Goal: Information Seeking & Learning: Learn about a topic

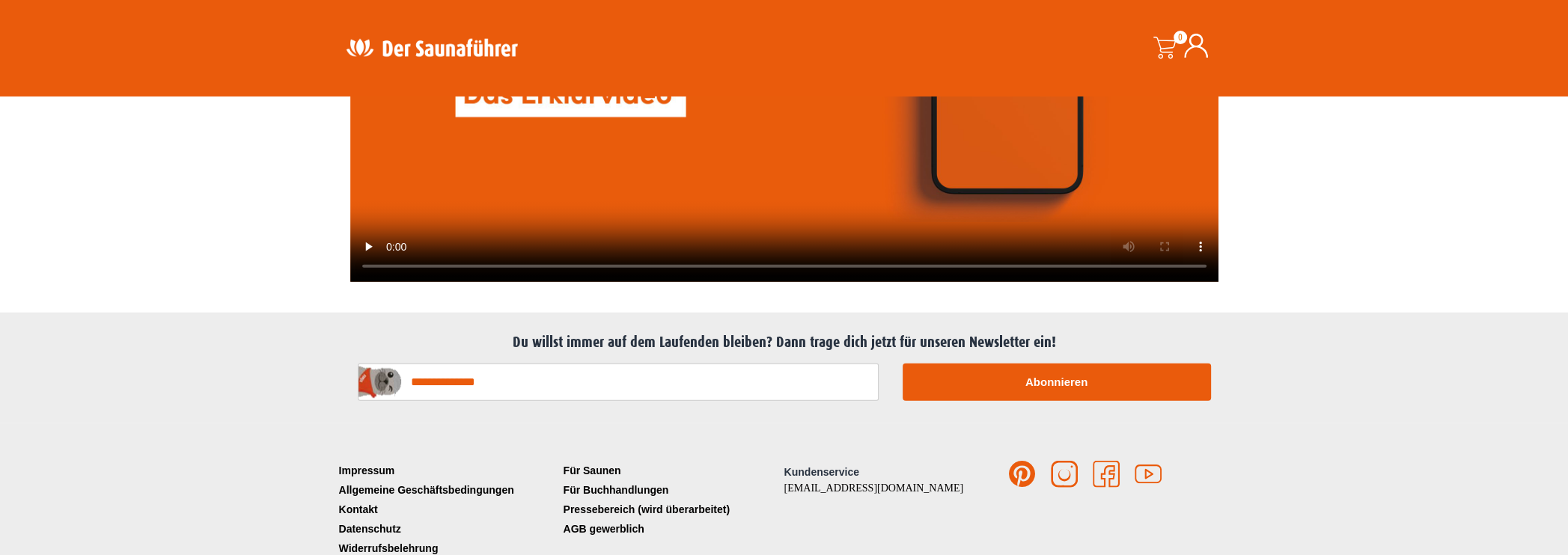
scroll to position [4124, 0]
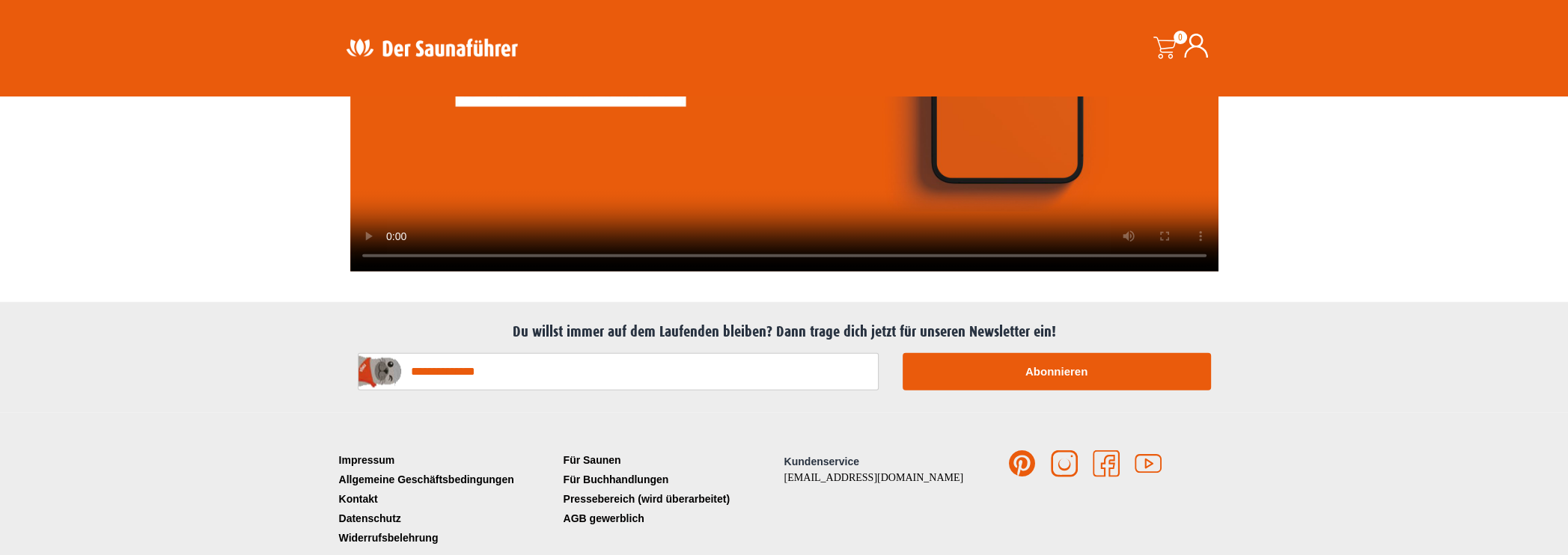
click at [497, 353] on input "E-Mail-Adresse*" at bounding box center [618, 371] width 521 height 37
type input "**********"
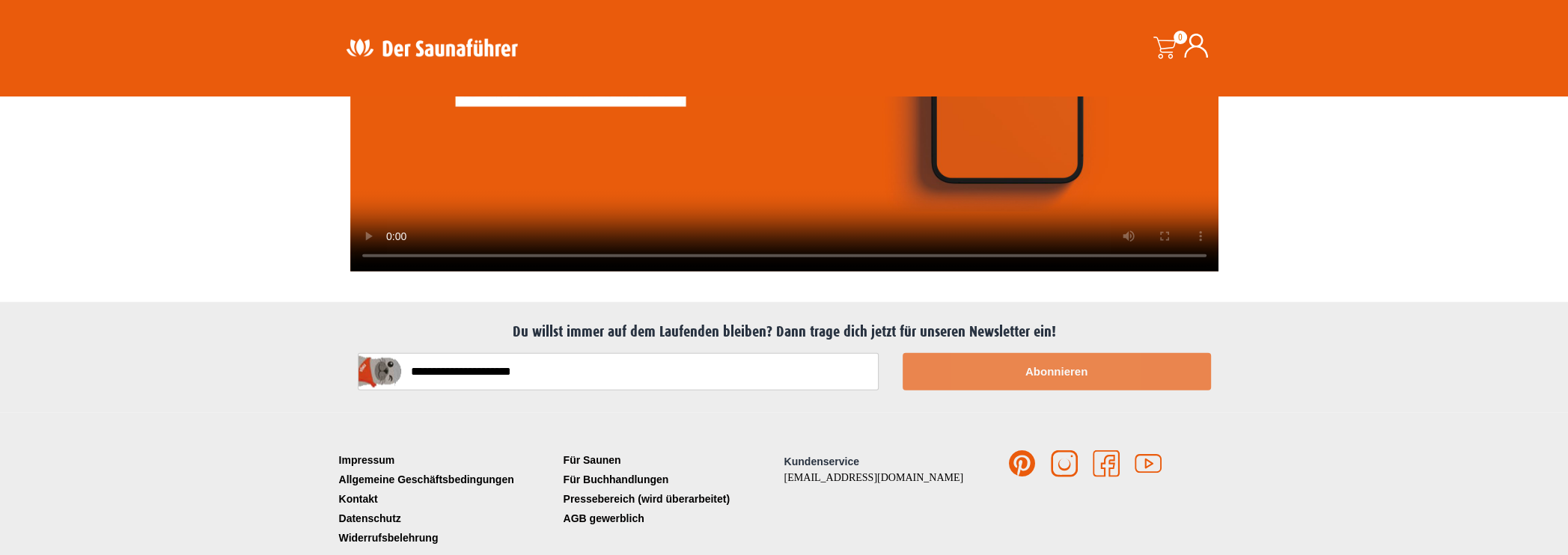
click at [1061, 353] on button "Abonnieren" at bounding box center [1057, 371] width 308 height 37
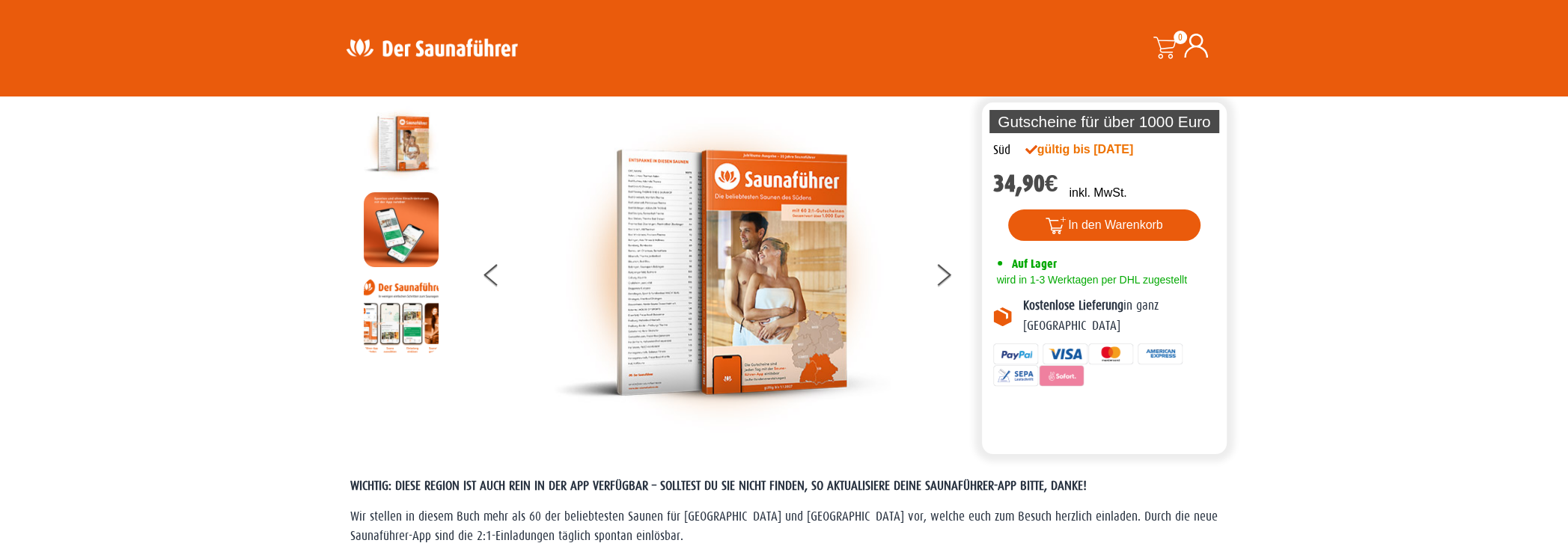
scroll to position [0, 0]
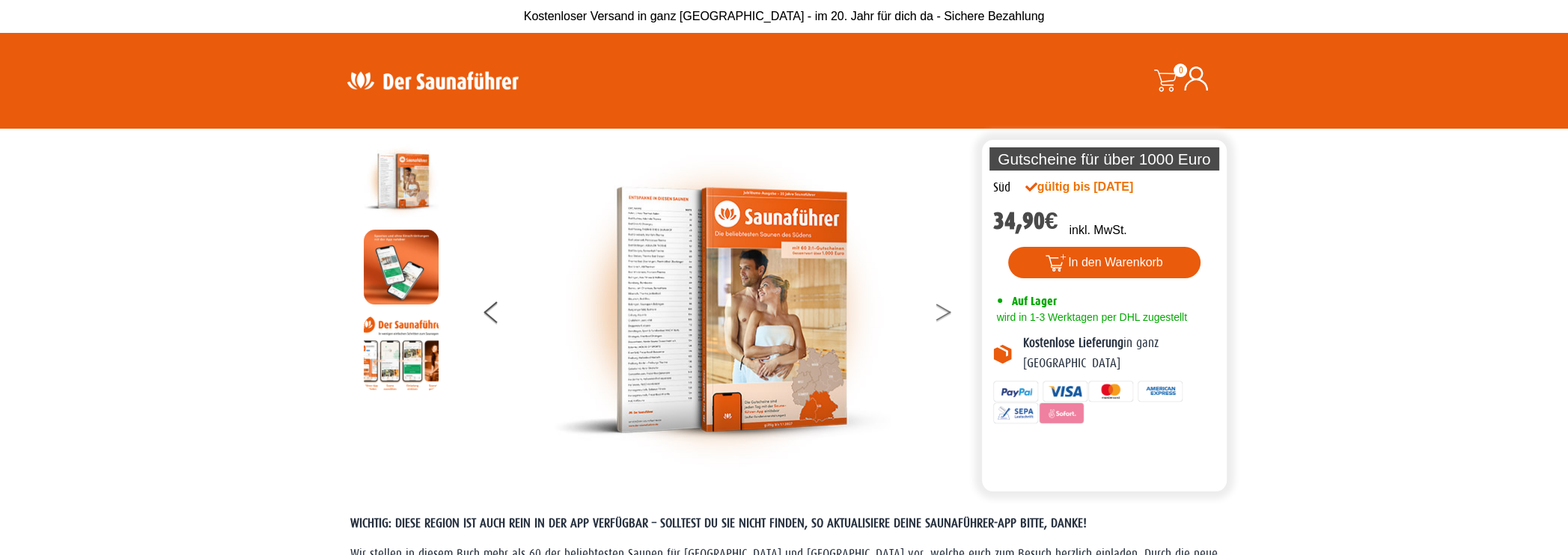
click at [945, 312] on button at bounding box center [953, 315] width 37 height 37
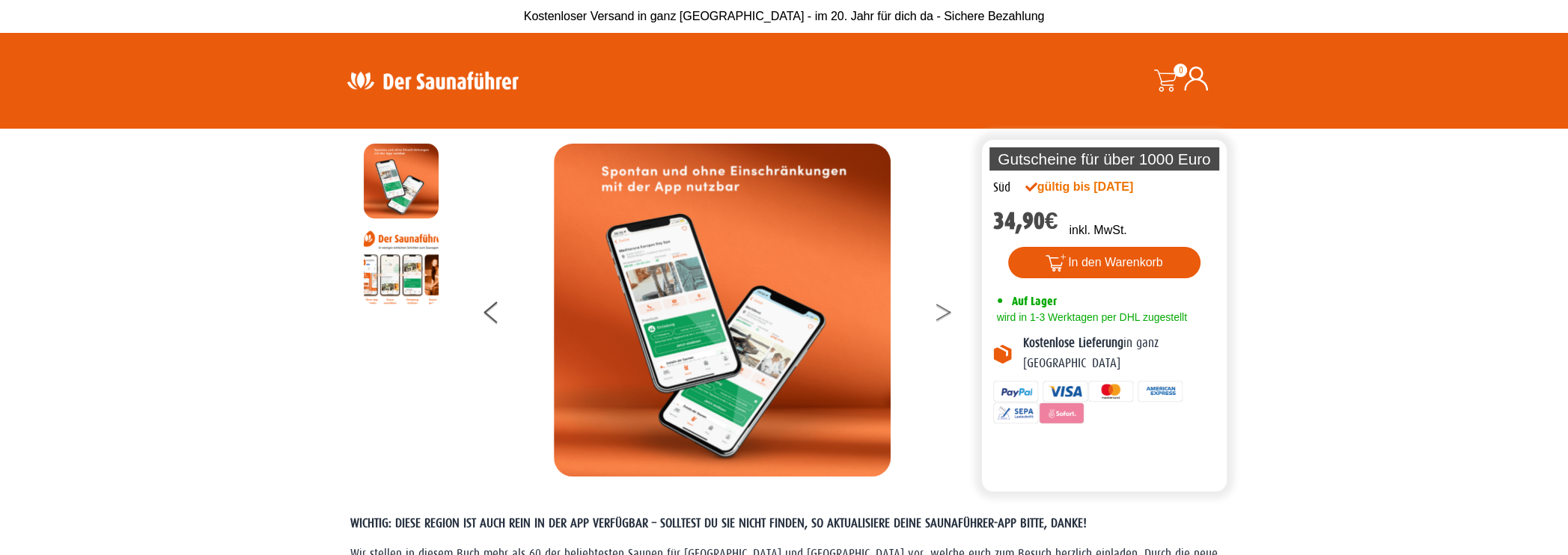
click at [945, 312] on button at bounding box center [953, 315] width 37 height 37
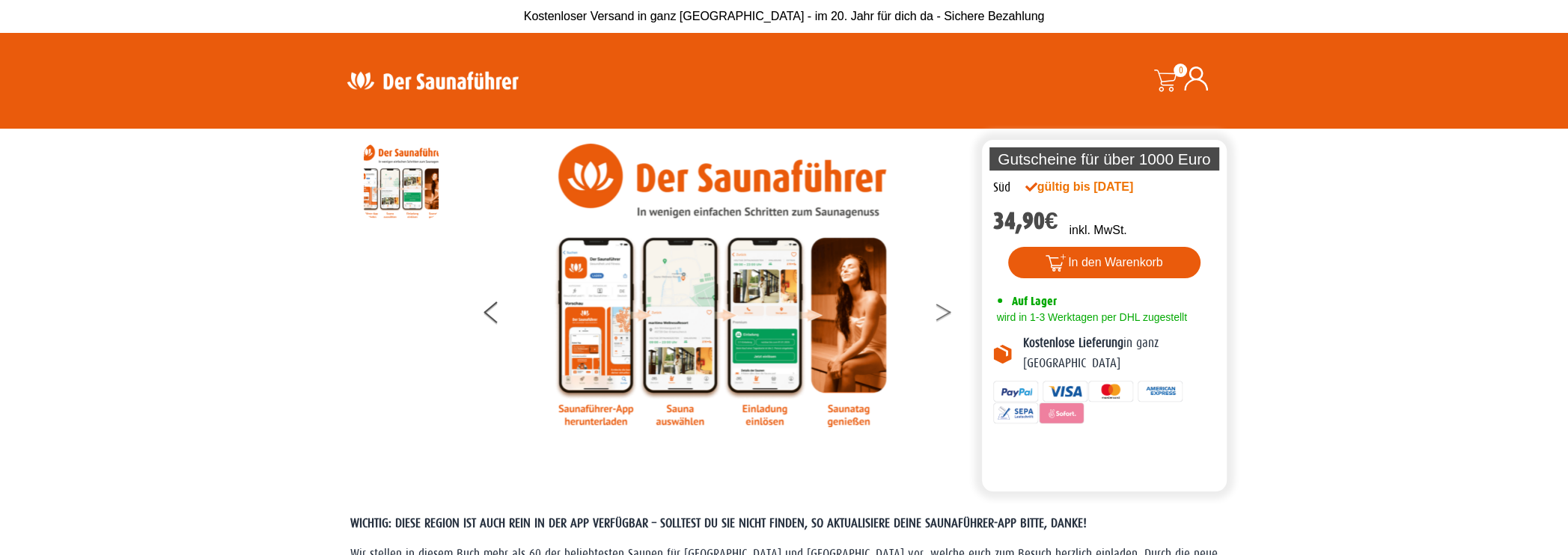
click at [945, 312] on button at bounding box center [953, 315] width 37 height 37
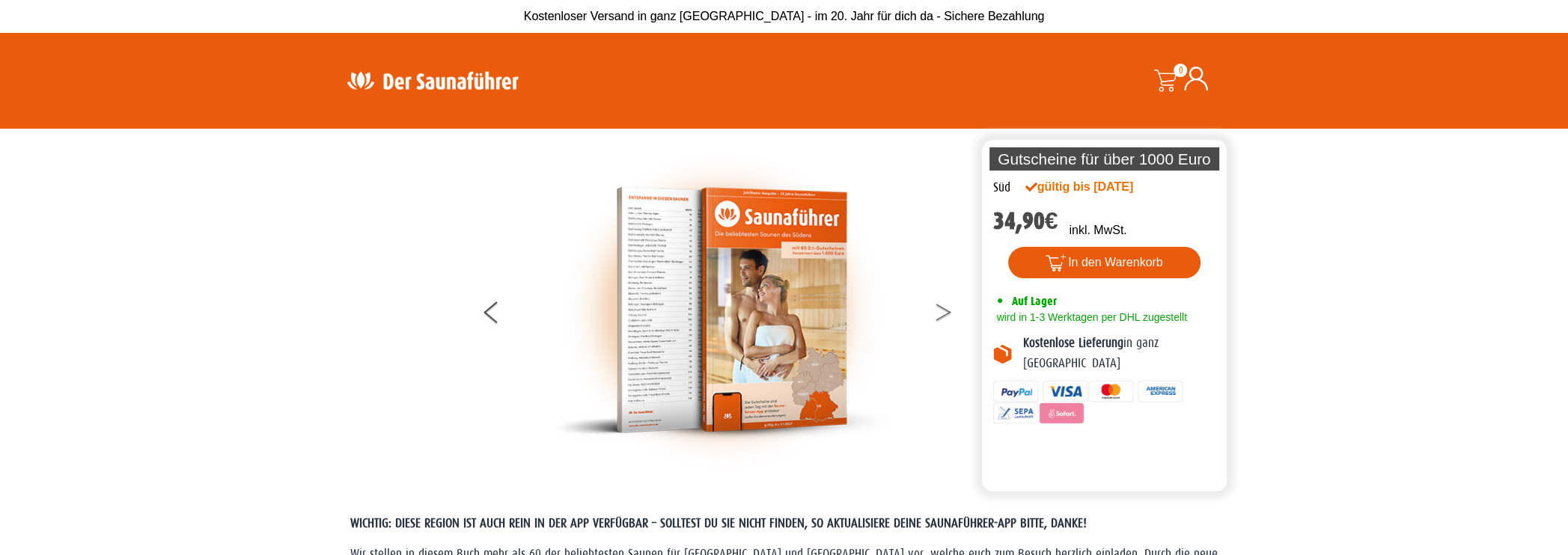
click at [945, 312] on button at bounding box center [953, 315] width 37 height 37
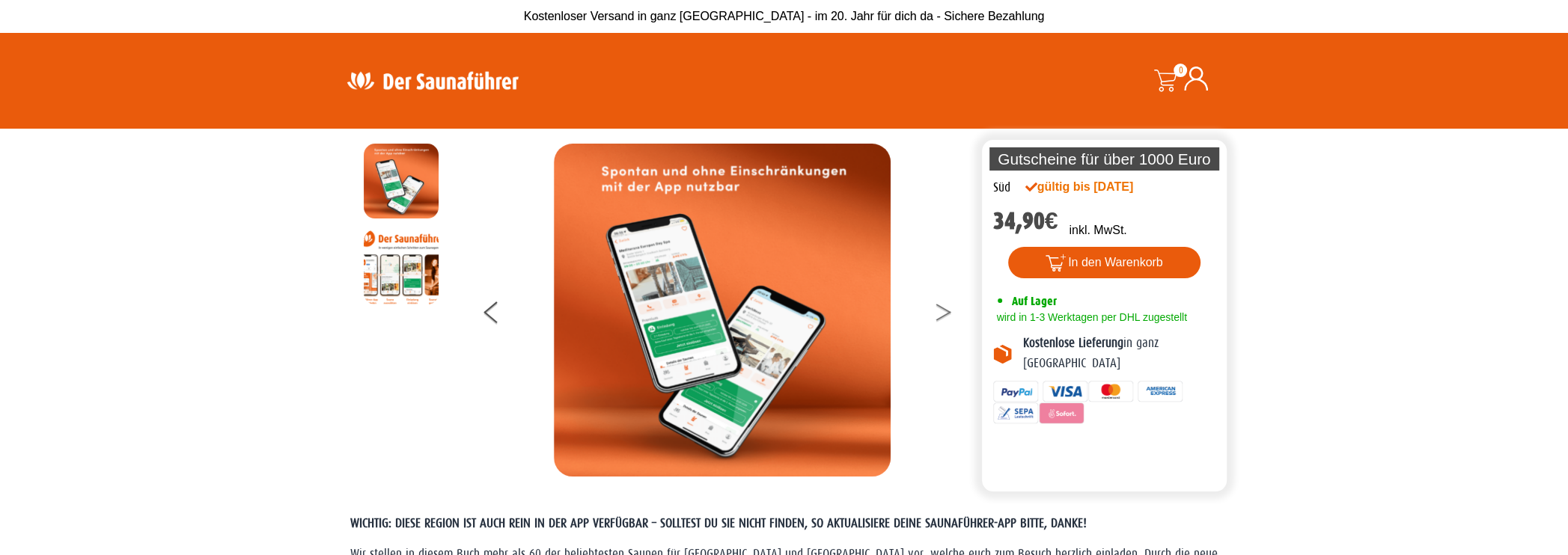
click at [945, 312] on button at bounding box center [953, 315] width 37 height 37
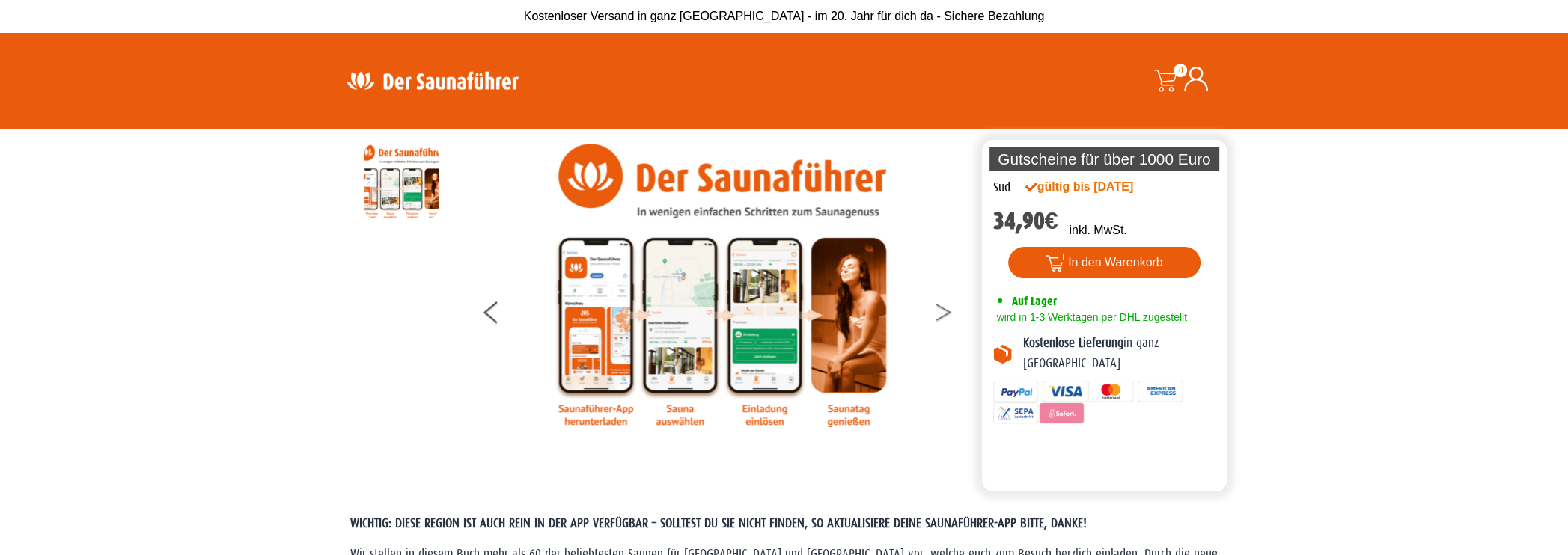
click at [945, 312] on button at bounding box center [953, 315] width 37 height 37
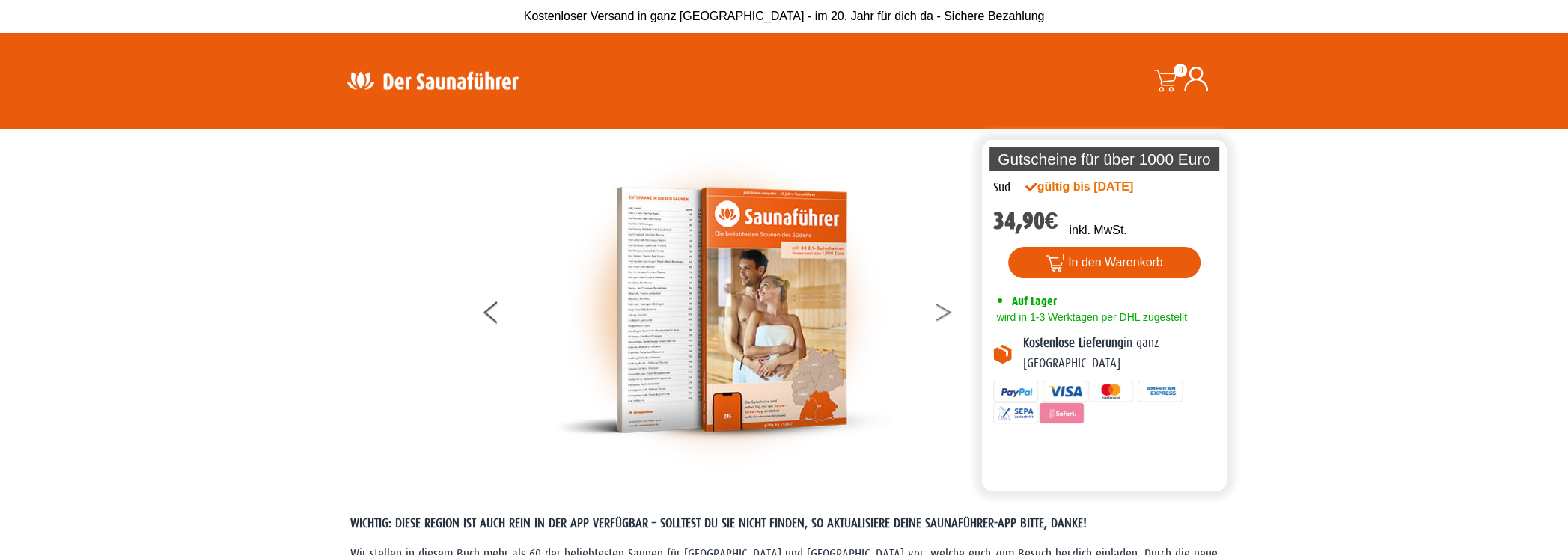
click at [945, 312] on button at bounding box center [953, 315] width 37 height 37
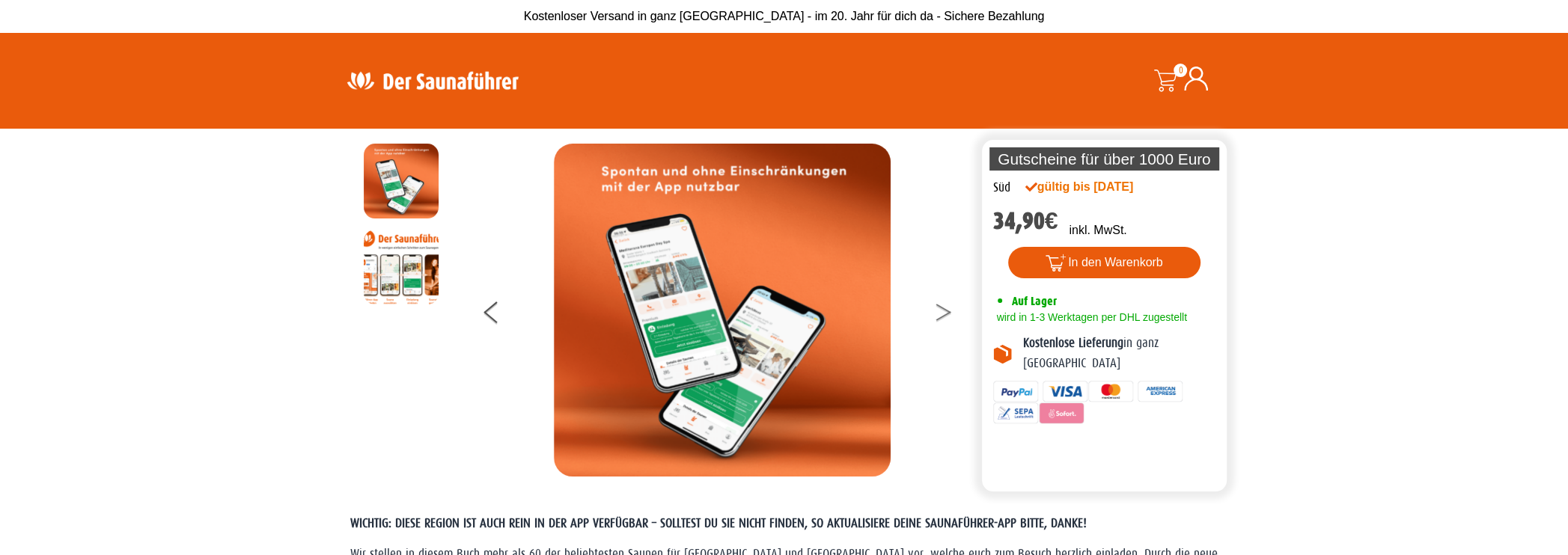
click at [945, 312] on button at bounding box center [953, 315] width 37 height 37
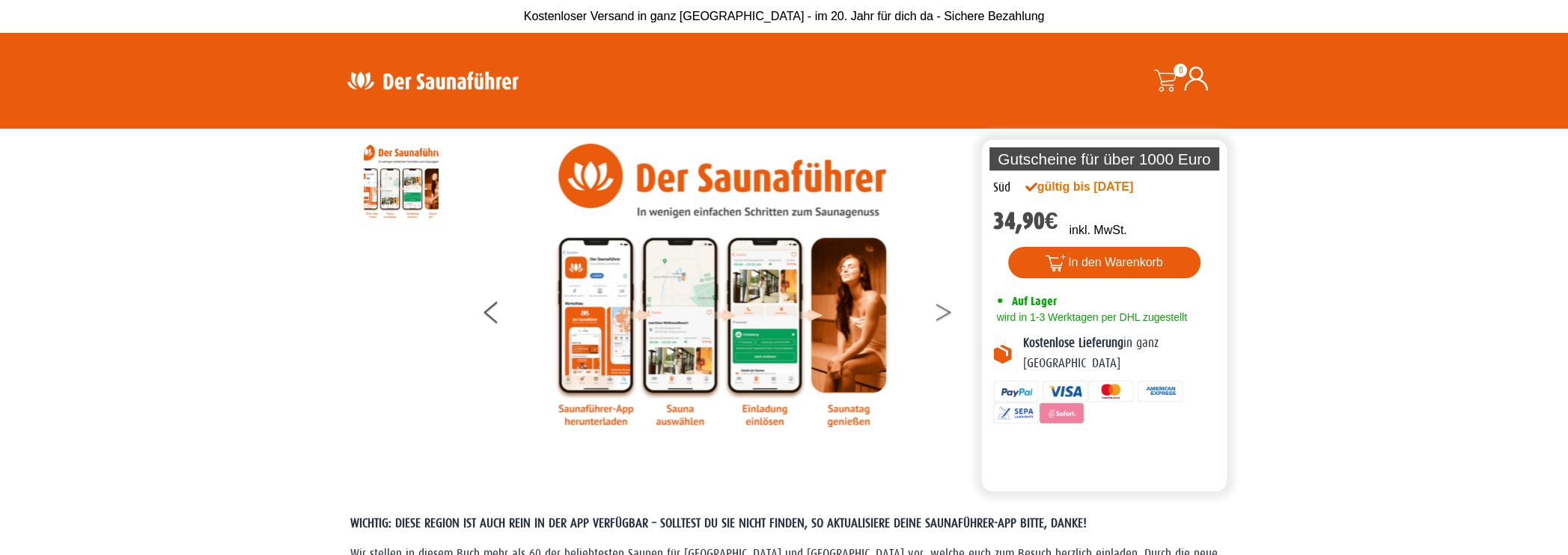
click at [945, 312] on button at bounding box center [953, 315] width 37 height 37
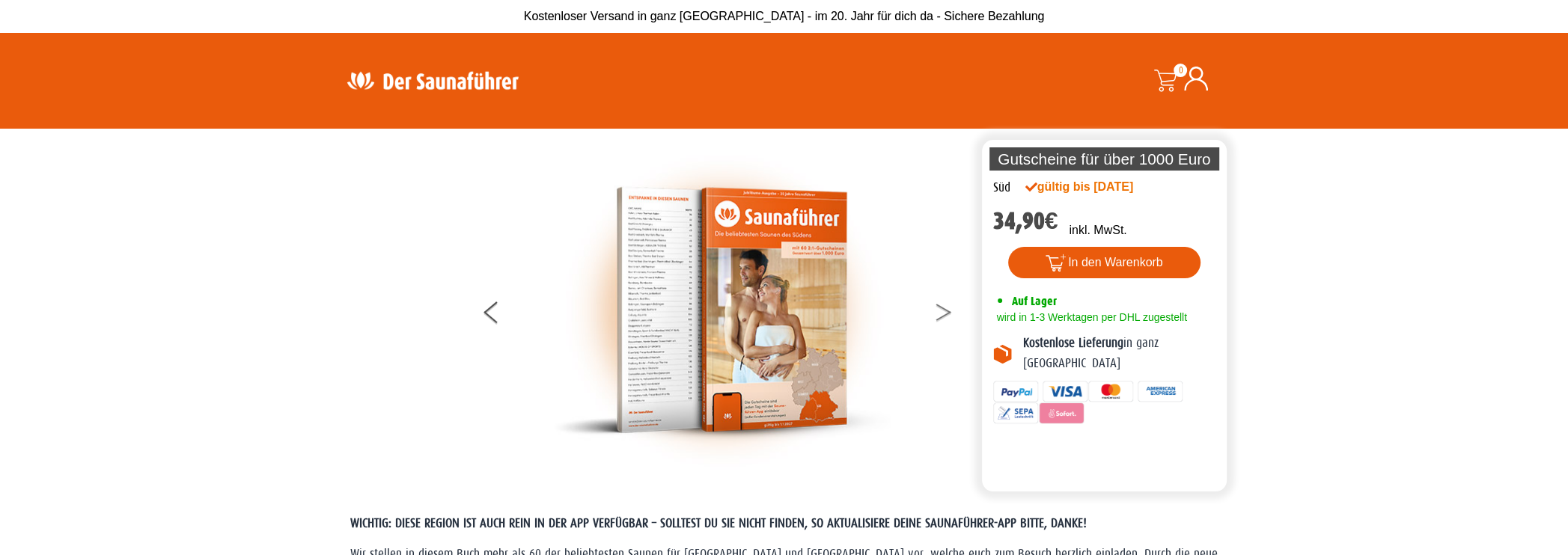
click at [945, 312] on button at bounding box center [953, 315] width 37 height 37
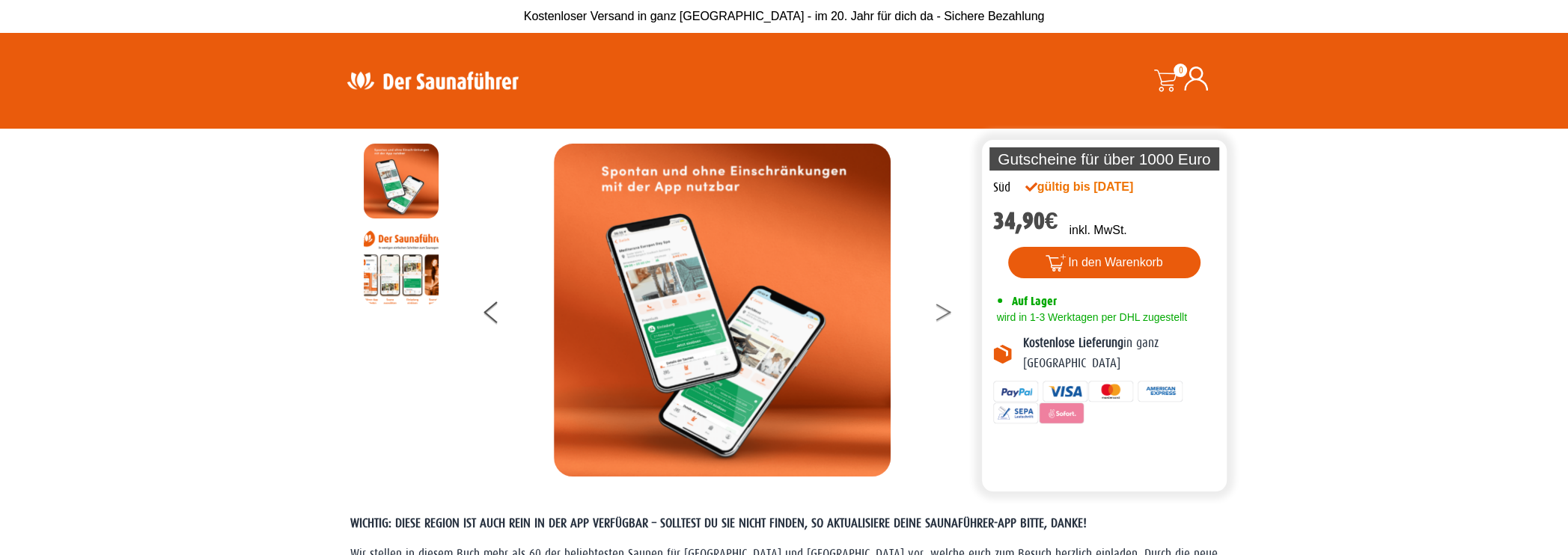
click at [945, 312] on button at bounding box center [953, 315] width 37 height 37
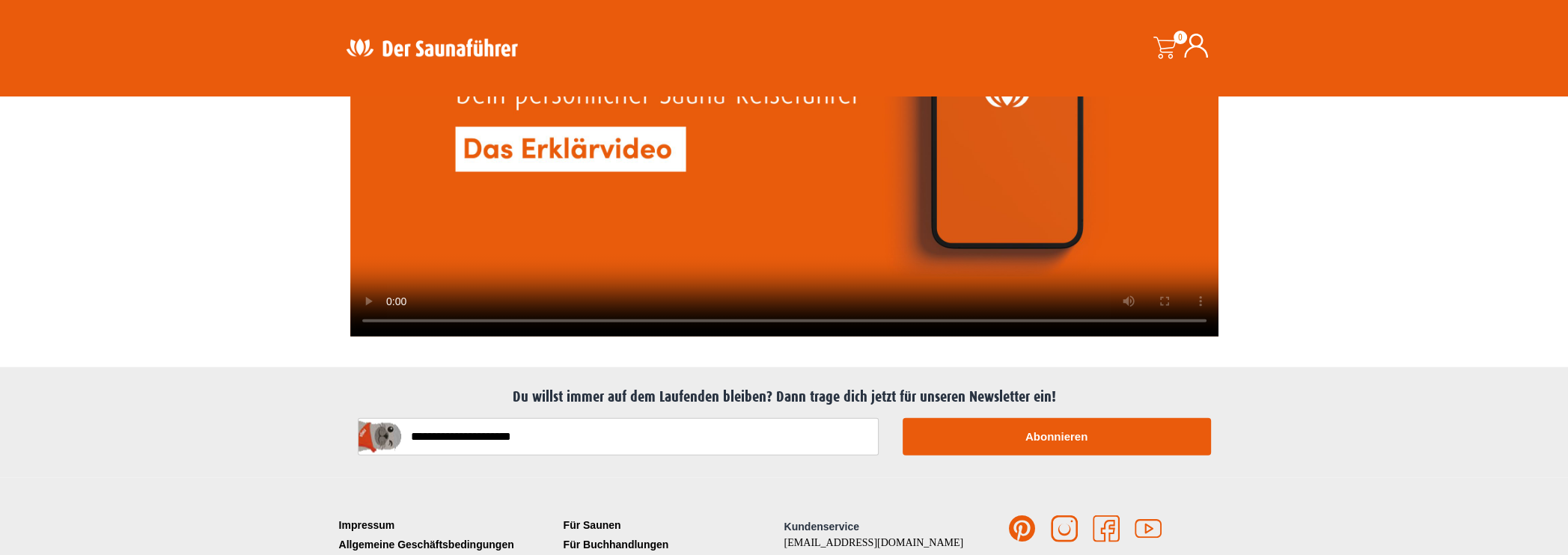
scroll to position [4083, 0]
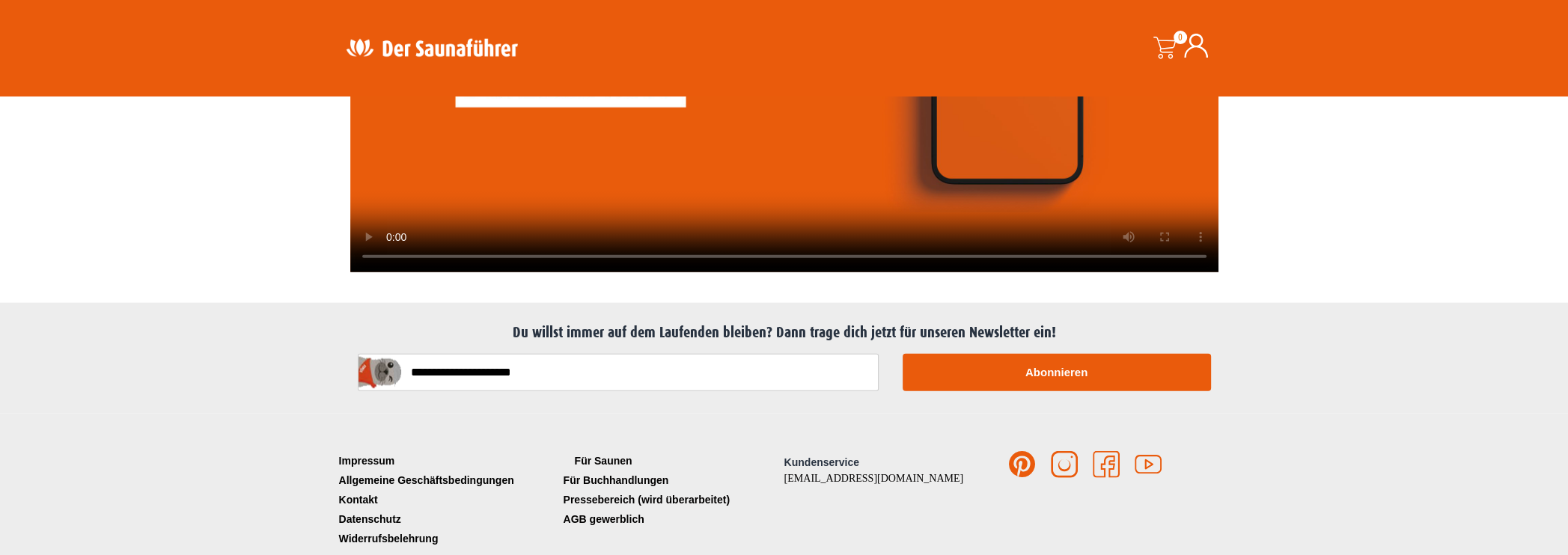
click at [599, 451] on link "Für Saunen" at bounding box center [672, 460] width 225 height 19
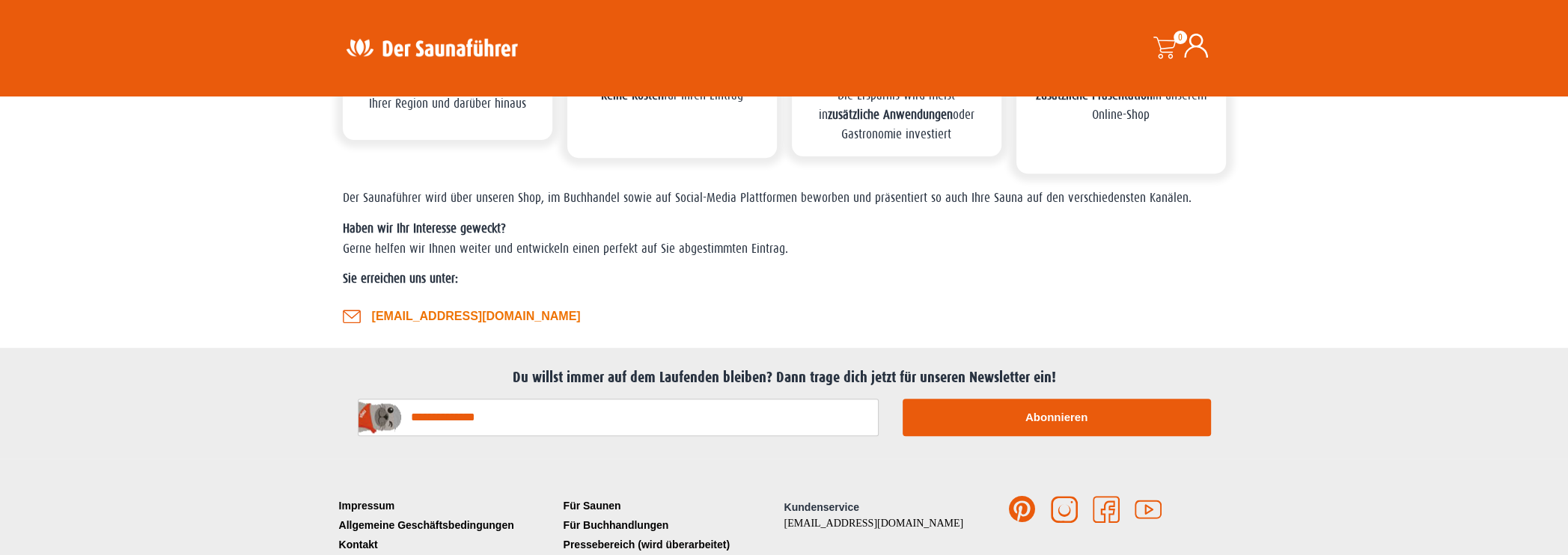
scroll to position [748, 0]
